Goal: Information Seeking & Learning: Learn about a topic

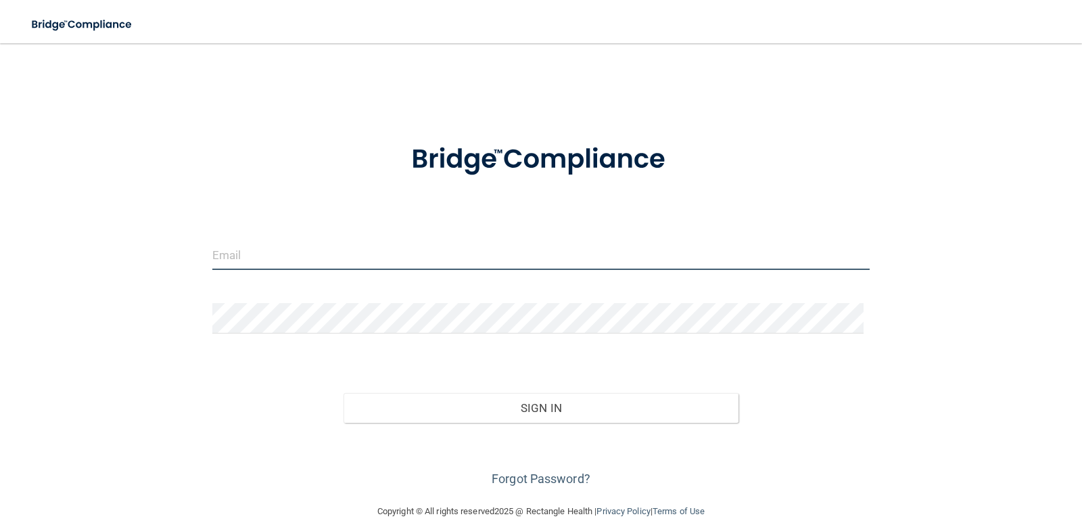
click at [277, 249] on input "email" at bounding box center [541, 254] width 658 height 30
type input "laportefamilydental@gmail.com"
click at [334, 251] on input "email" at bounding box center [541, 254] width 658 height 30
type input "[EMAIL_ADDRESS][DOMAIN_NAME]"
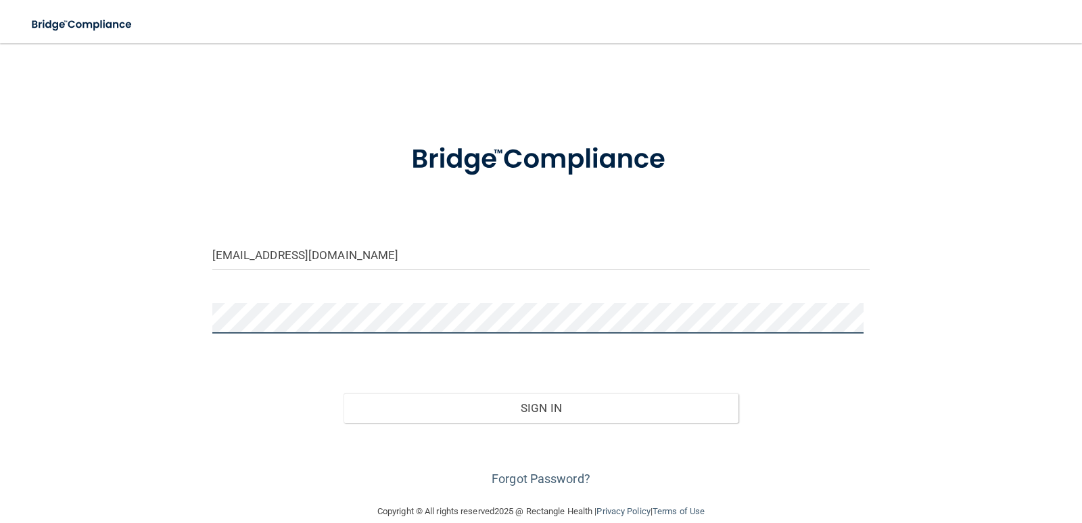
click at [343, 393] on button "Sign In" at bounding box center [540, 408] width 395 height 30
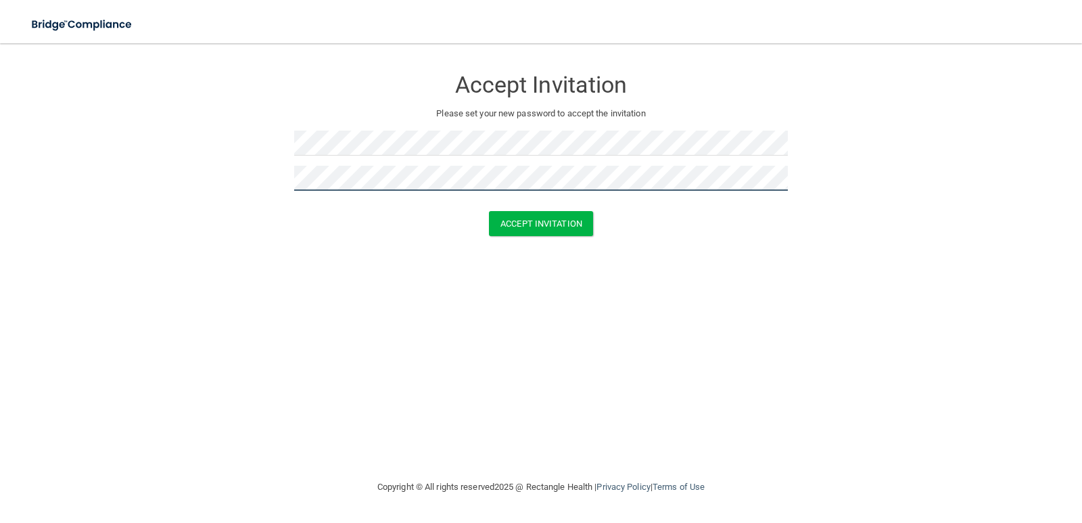
click at [489, 211] on button "Accept Invitation" at bounding box center [541, 223] width 104 height 25
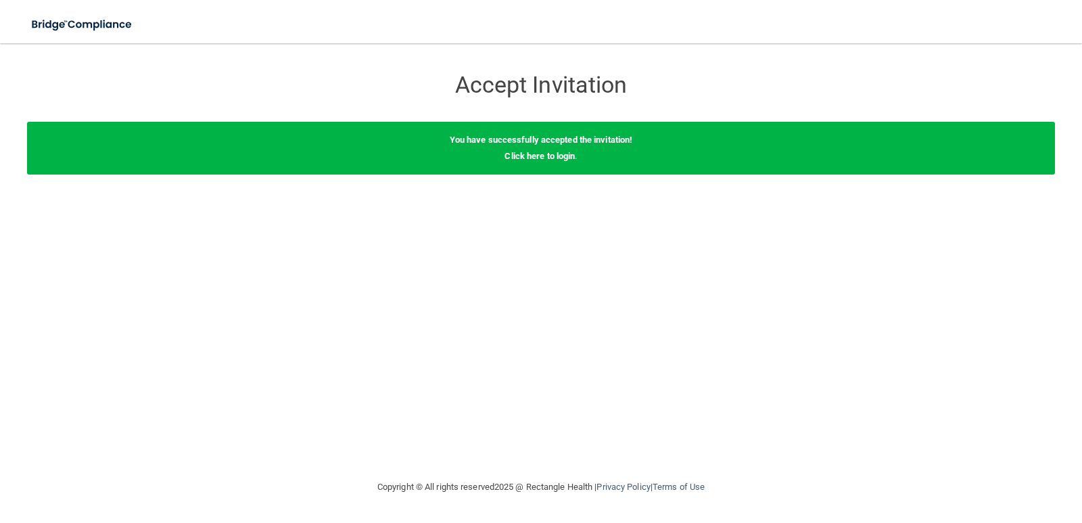
click at [533, 149] on div "You have successfully accepted the invitation! Click here to login ." at bounding box center [541, 148] width 1028 height 53
click at [533, 155] on link "Click here to login" at bounding box center [539, 156] width 70 height 10
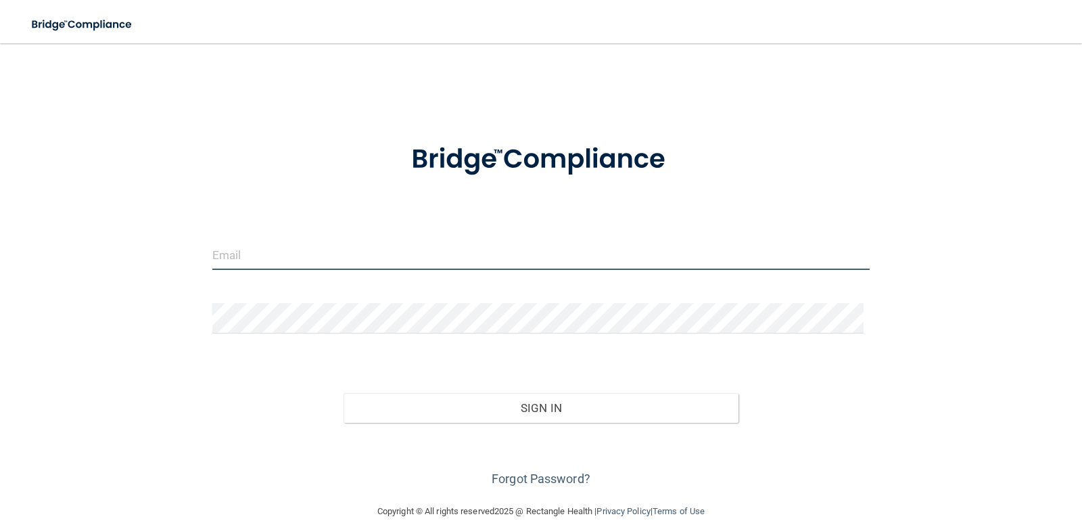
click at [275, 262] on input "email" at bounding box center [541, 254] width 658 height 30
type input "[EMAIL_ADDRESS][DOMAIN_NAME]"
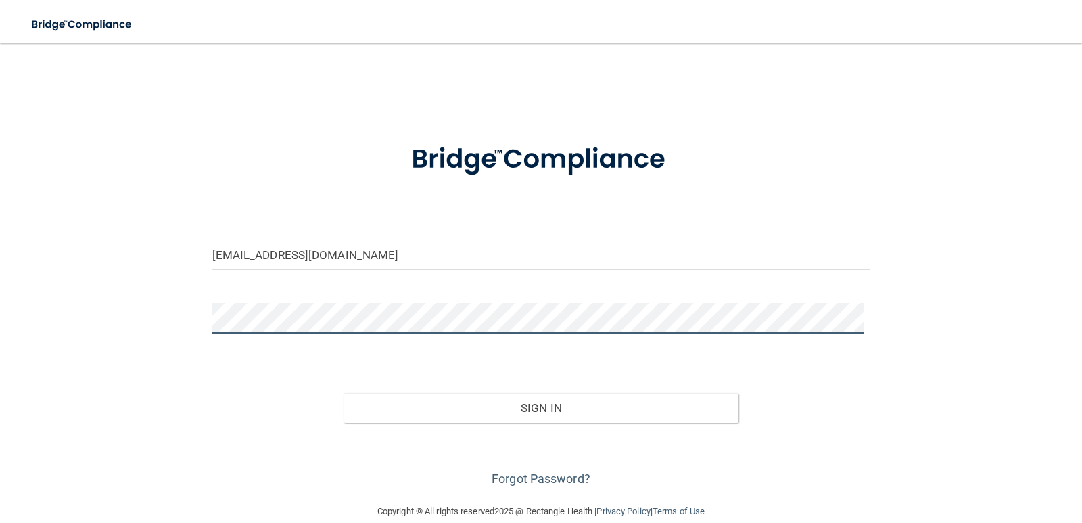
click at [343, 393] on button "Sign In" at bounding box center [540, 408] width 395 height 30
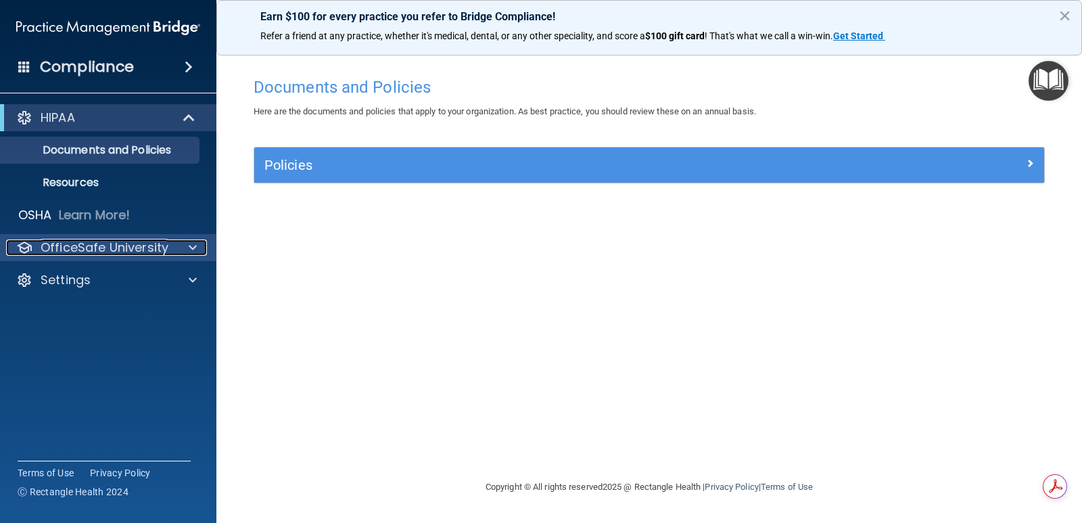
click at [127, 253] on p "OfficeSafe University" at bounding box center [105, 247] width 128 height 16
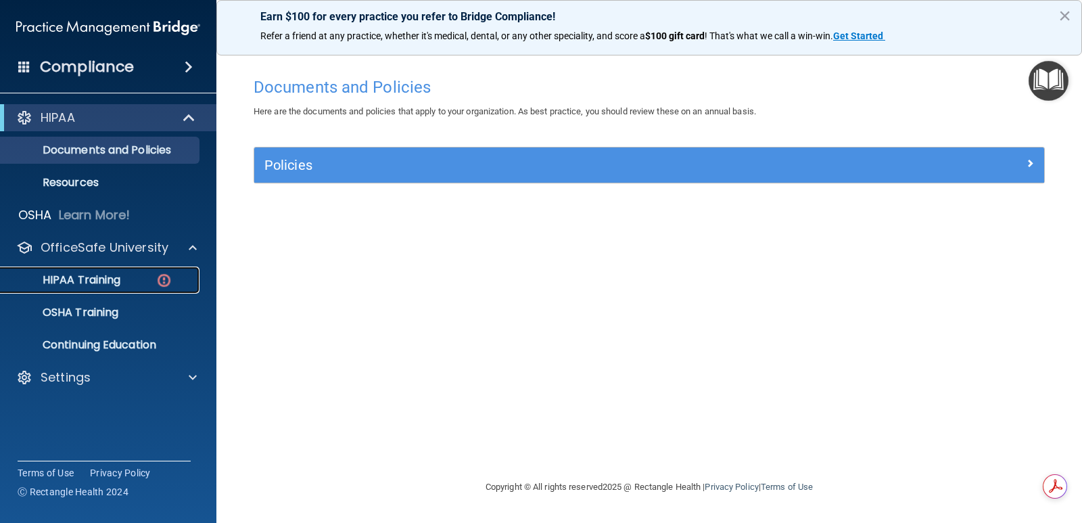
click at [122, 278] on div "HIPAA Training" at bounding box center [101, 280] width 185 height 14
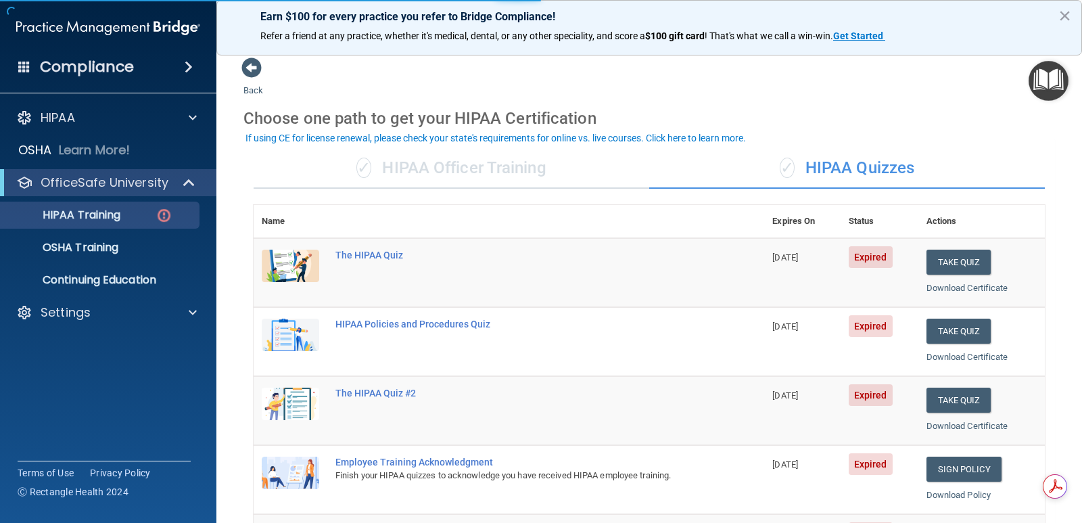
click at [329, 156] on div "✓ HIPAA Officer Training" at bounding box center [451, 168] width 395 height 41
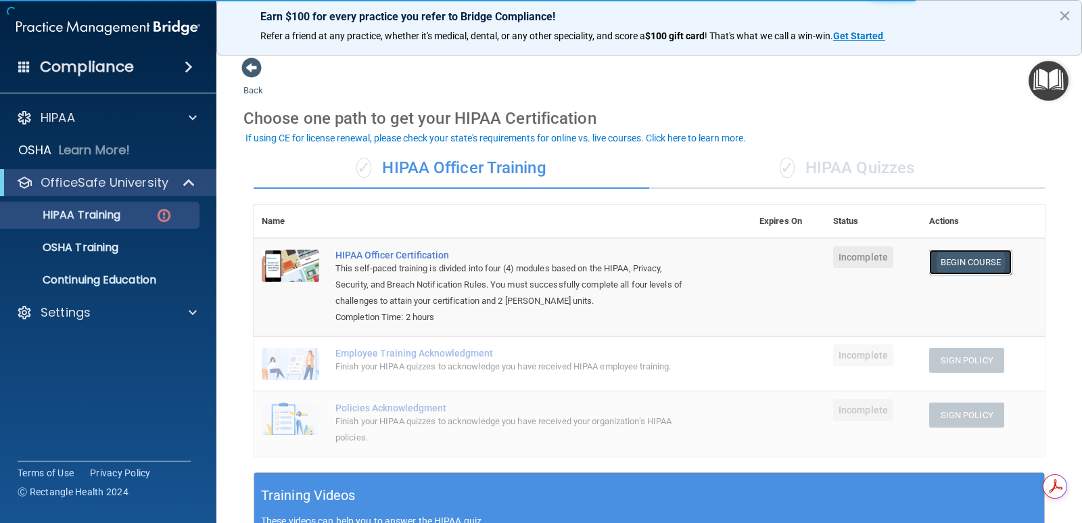
click at [938, 261] on link "Begin Course" at bounding box center [970, 261] width 82 height 25
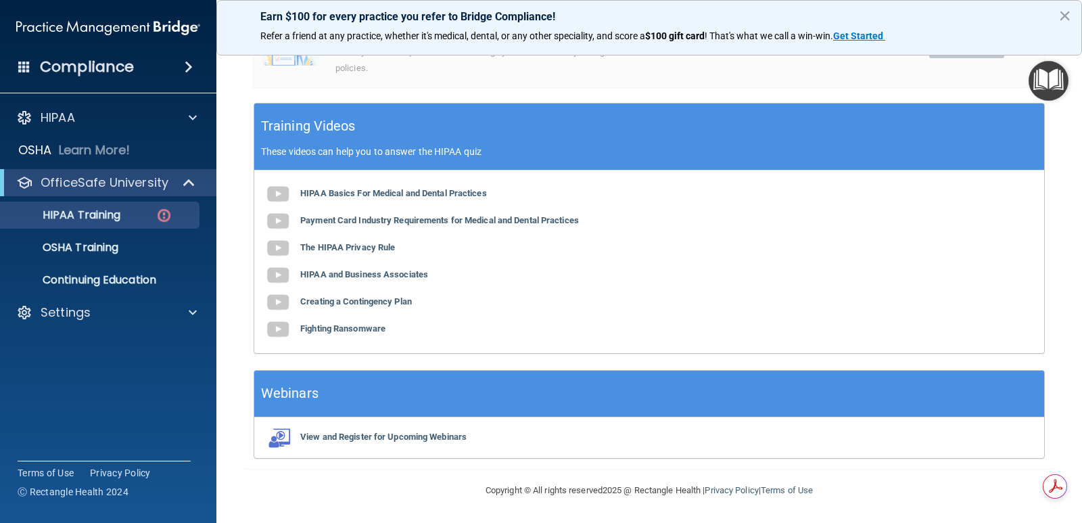
scroll to position [112, 0]
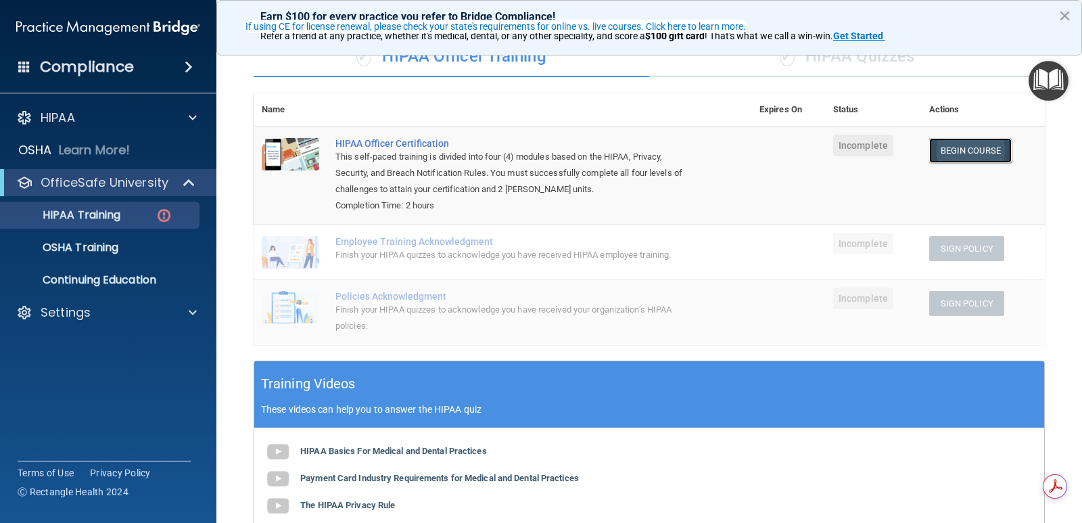
click at [952, 146] on link "Begin Course" at bounding box center [970, 150] width 82 height 25
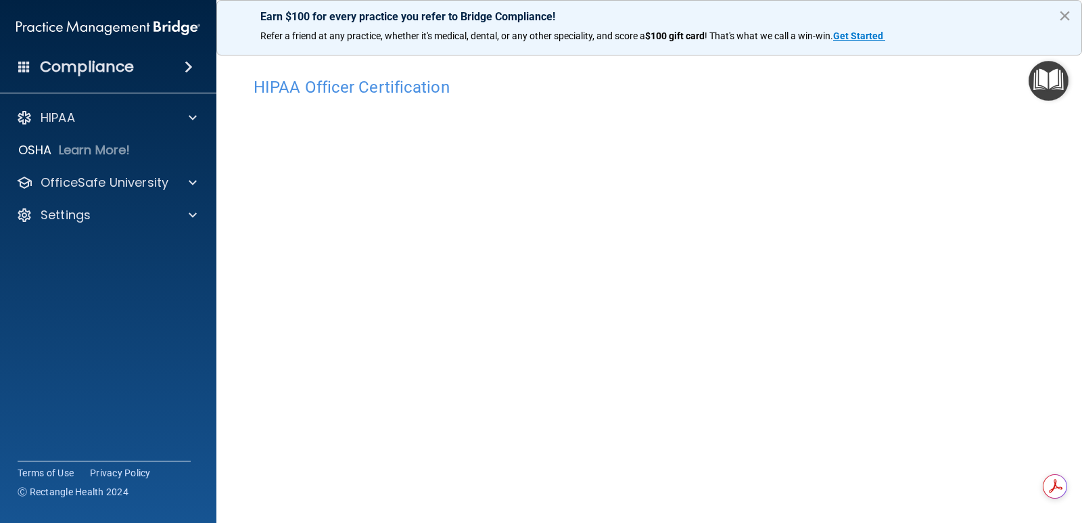
click at [1061, 9] on button "×" at bounding box center [1064, 16] width 13 height 22
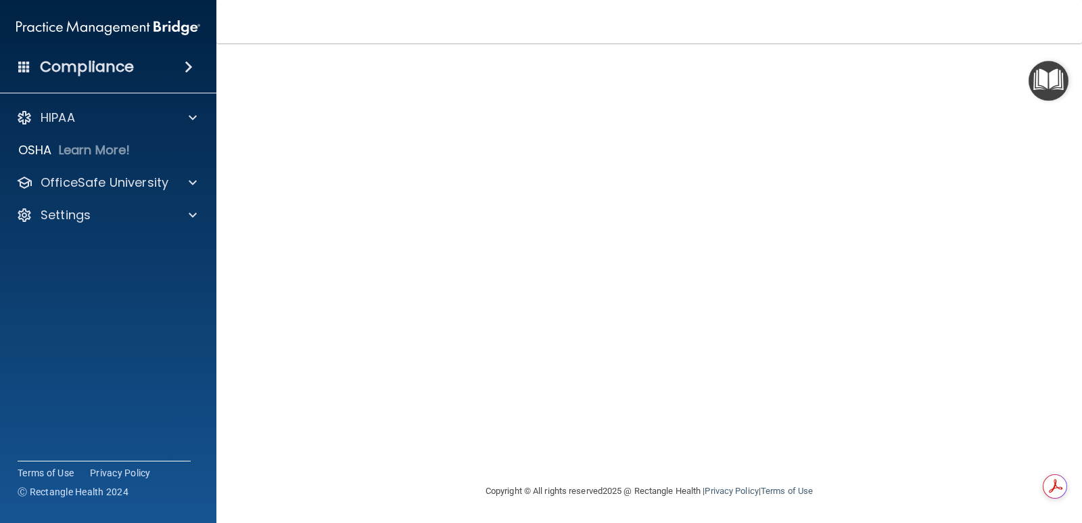
scroll to position [80, 0]
click at [192, 112] on span at bounding box center [193, 118] width 8 height 16
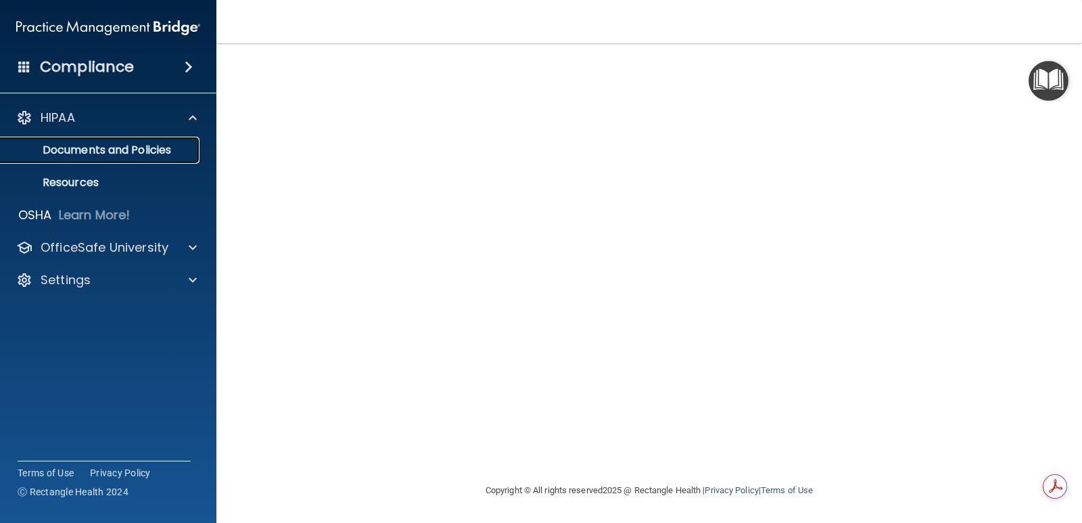
click at [179, 143] on link "Documents and Policies" at bounding box center [92, 150] width 213 height 27
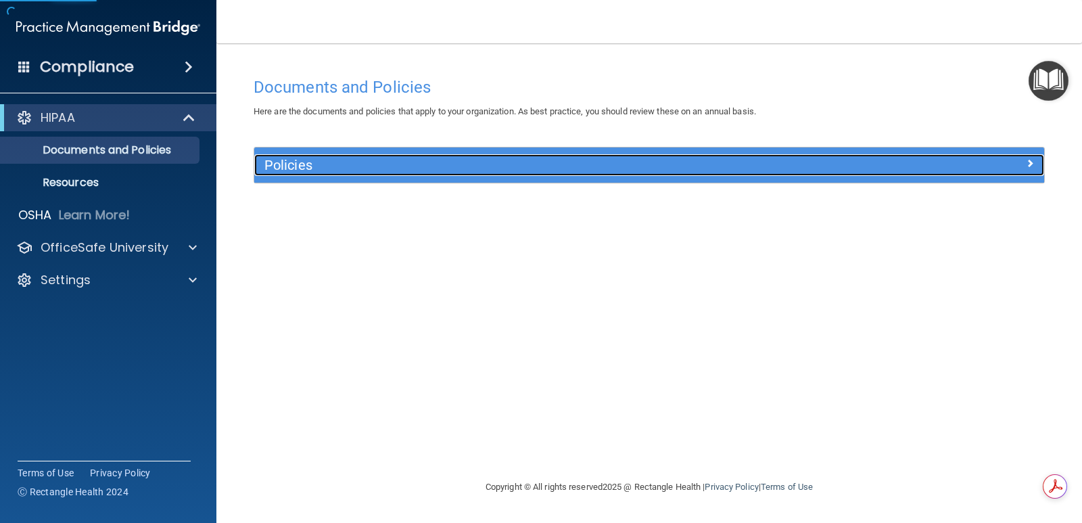
click at [366, 162] on h5 "Policies" at bounding box center [550, 165] width 572 height 15
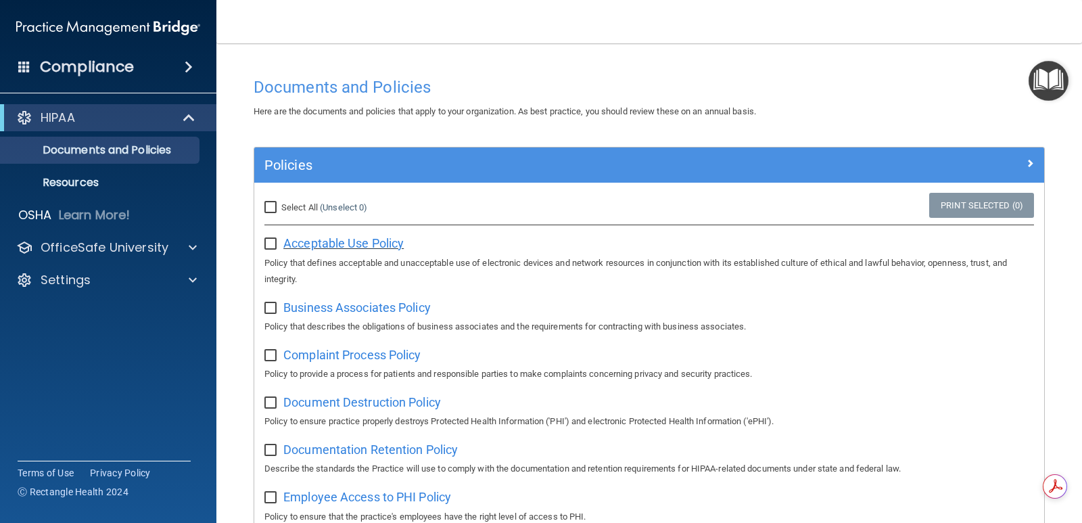
click at [331, 239] on span "Acceptable Use Policy" at bounding box center [343, 243] width 120 height 14
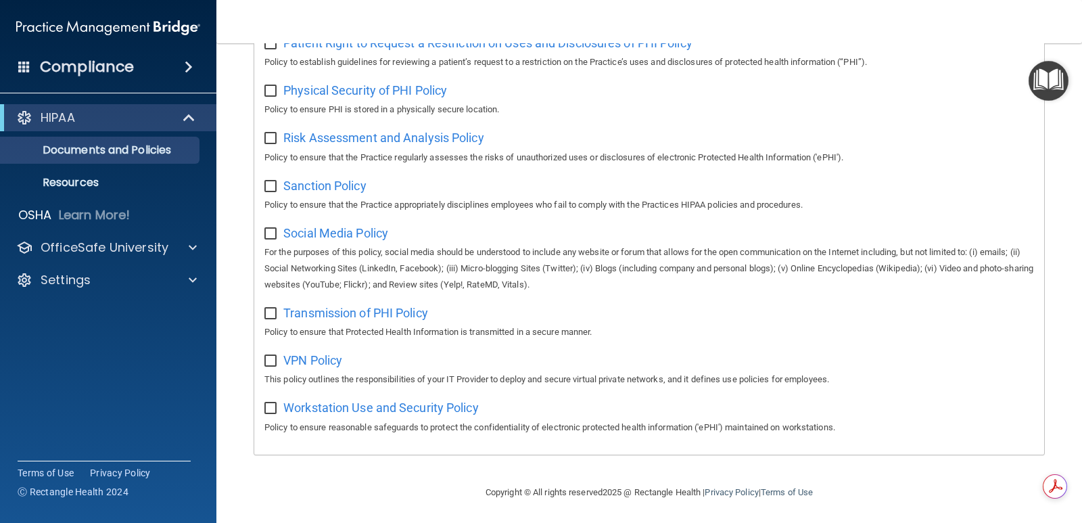
scroll to position [866, 0]
click at [107, 179] on p "Resources" at bounding box center [101, 183] width 185 height 14
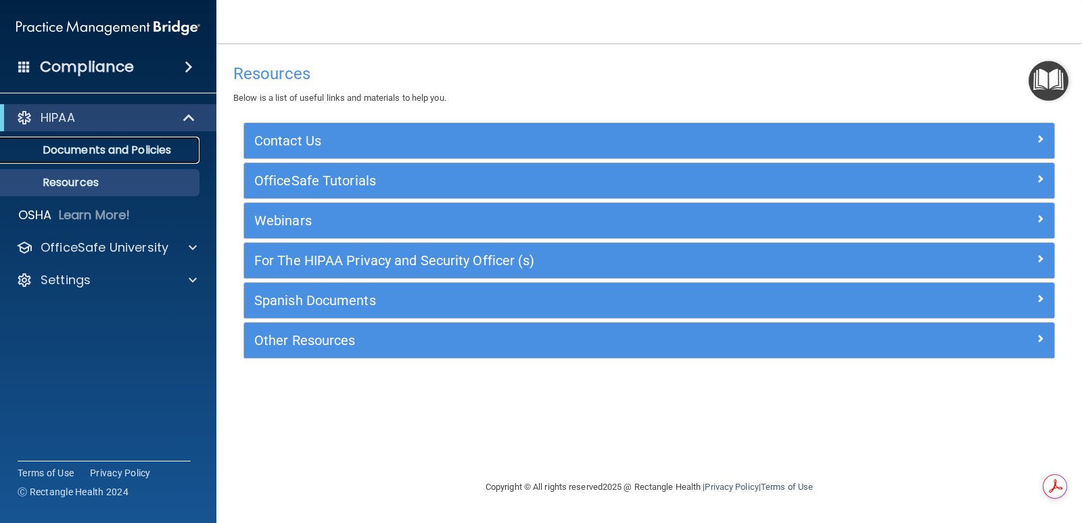
click at [99, 147] on p "Documents and Policies" at bounding box center [101, 150] width 185 height 14
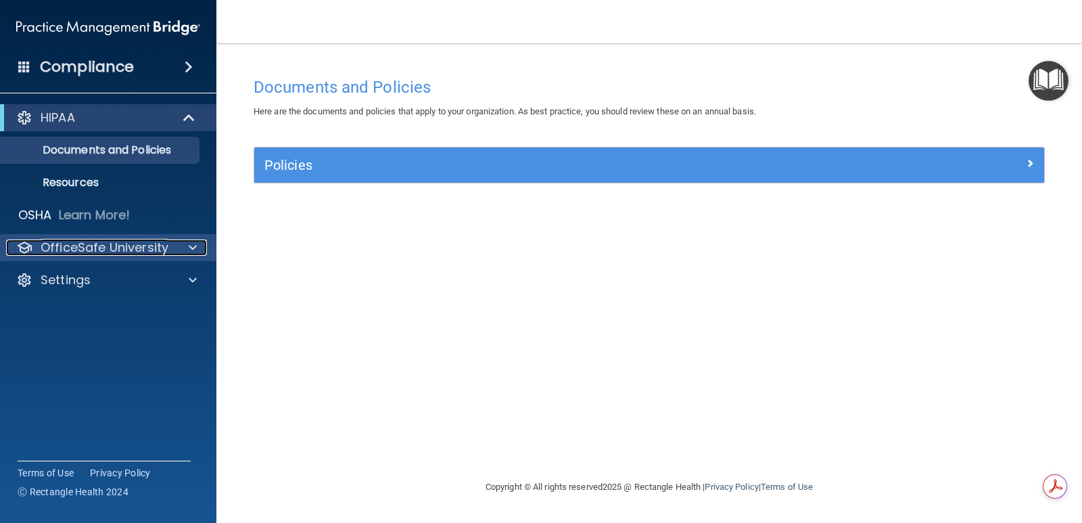
click at [170, 246] on div "OfficeSafe University" at bounding box center [90, 247] width 168 height 16
